Goal: Find specific page/section: Find specific page/section

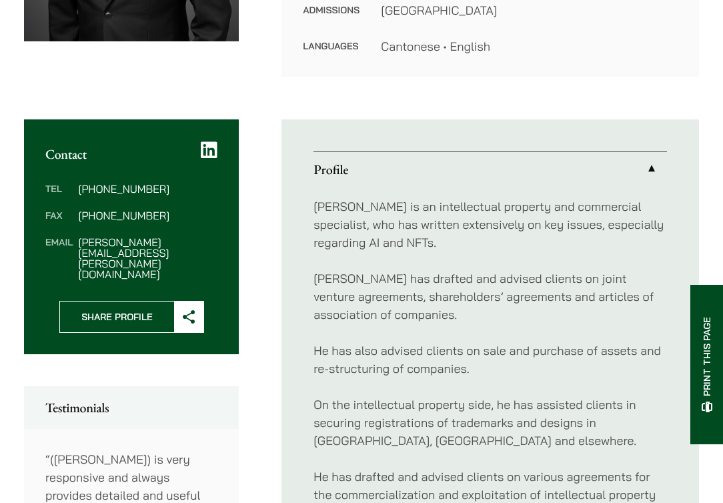
scroll to position [225, 0]
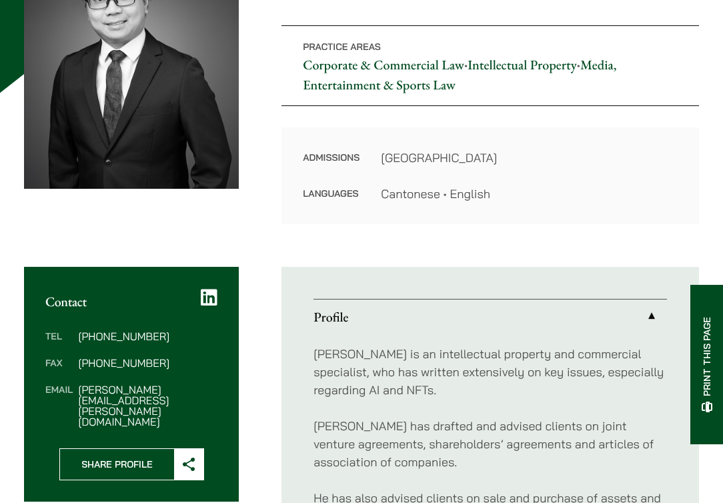
click at [507, 65] on link "Intellectual Property" at bounding box center [521, 64] width 109 height 17
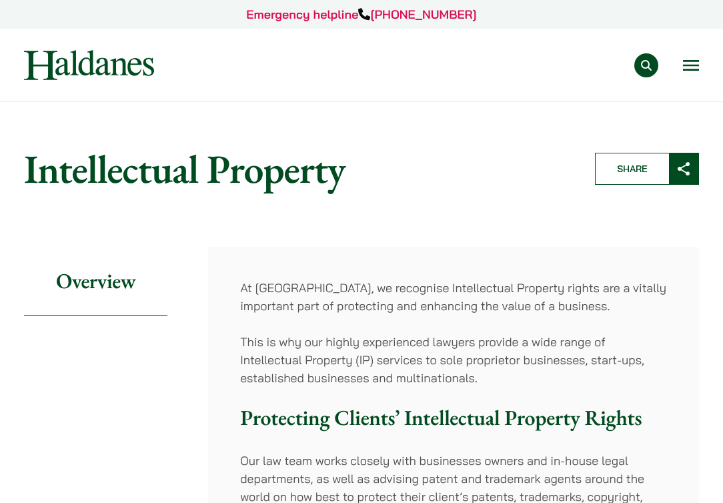
click at [687, 67] on button "Open menu" at bounding box center [691, 65] width 16 height 11
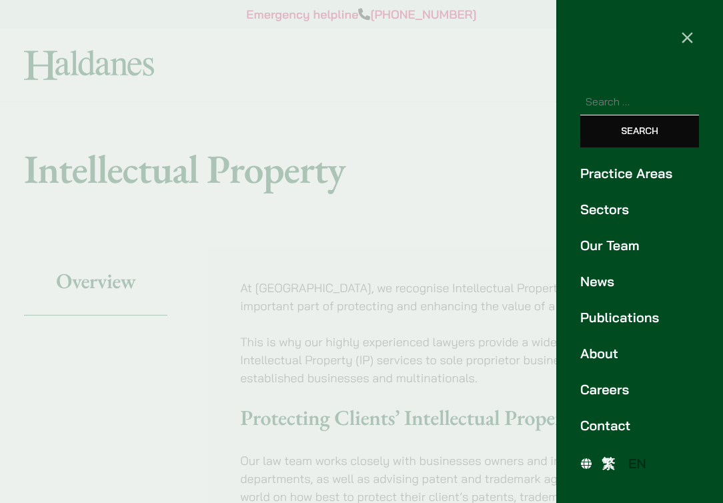
click at [605, 247] on link "Our Team" at bounding box center [639, 245] width 119 height 20
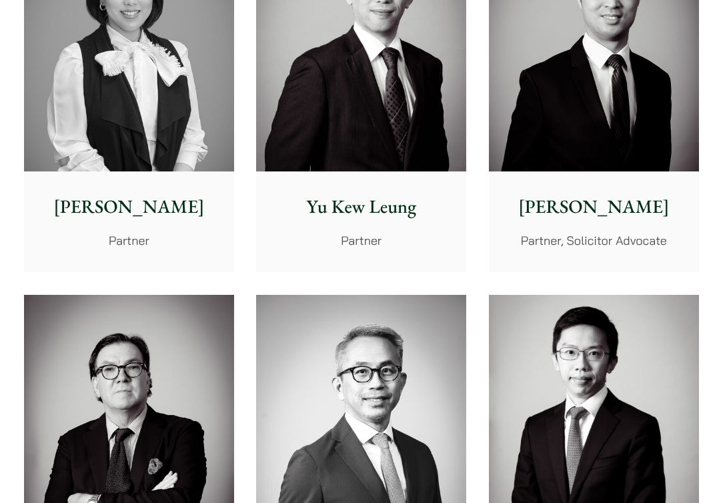
scroll to position [1244, 0]
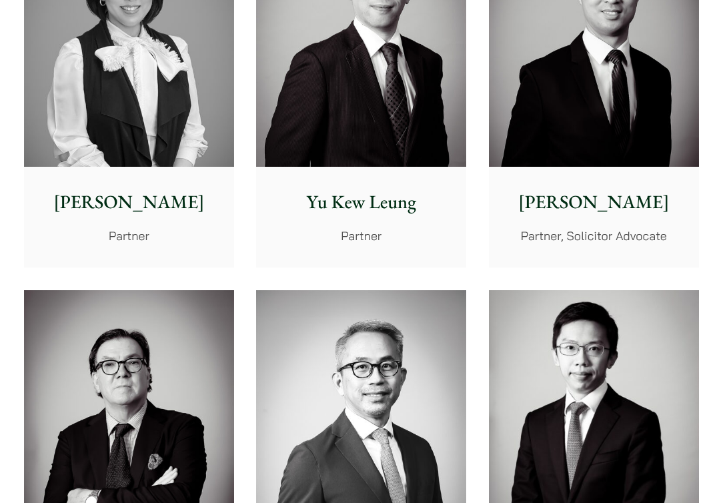
click at [148, 188] on p "Elsie Liu" at bounding box center [129, 202] width 189 height 28
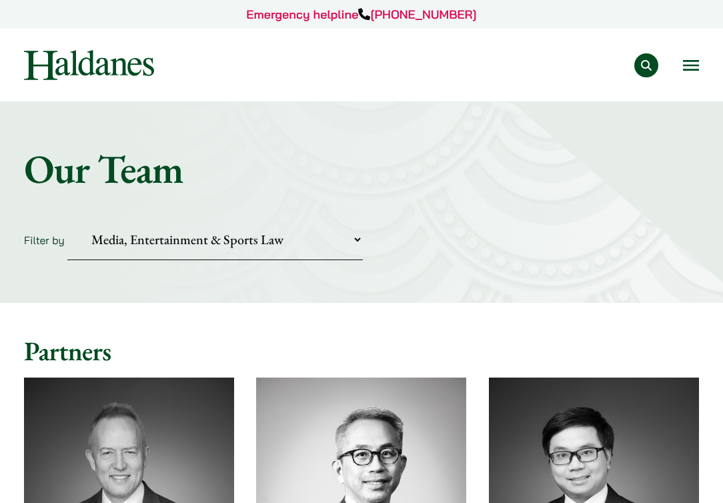
scroll to position [0, 0]
select select "intellectual-property"
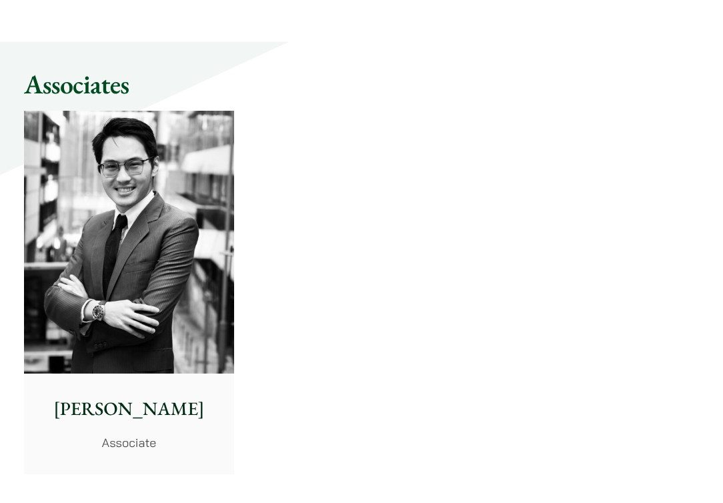
scroll to position [749, 0]
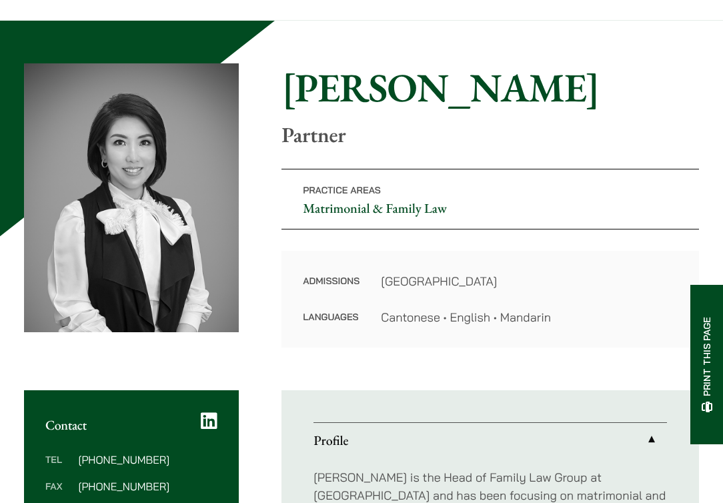
scroll to position [104, 0]
